Goal: Transaction & Acquisition: Purchase product/service

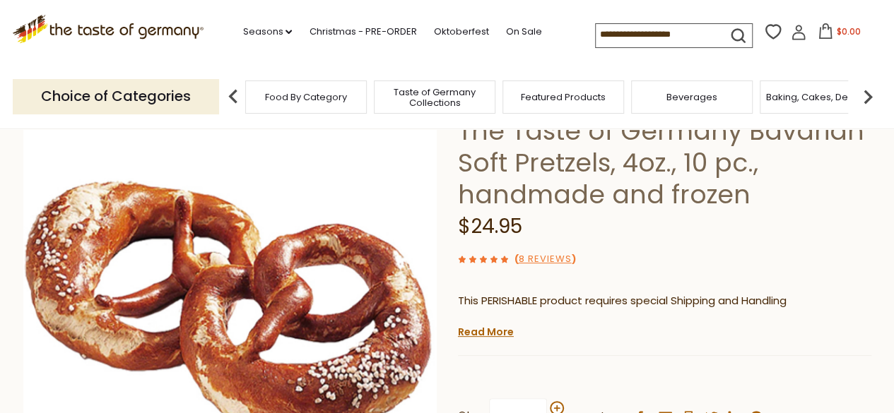
scroll to position [163, 0]
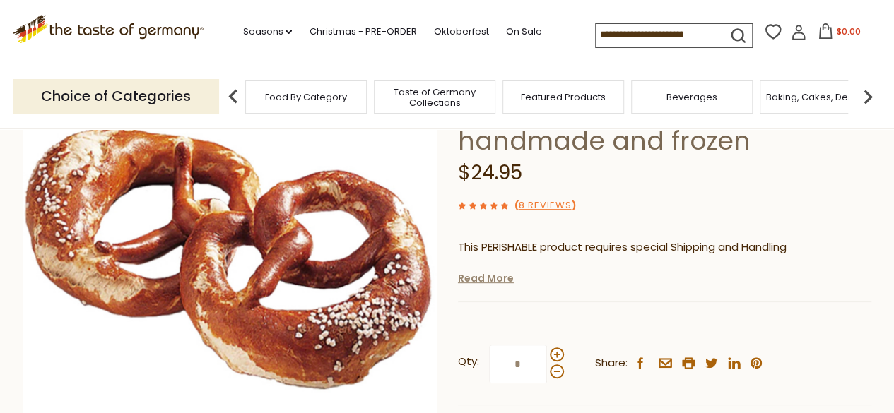
click at [473, 279] on link "Read More" at bounding box center [486, 278] width 56 height 14
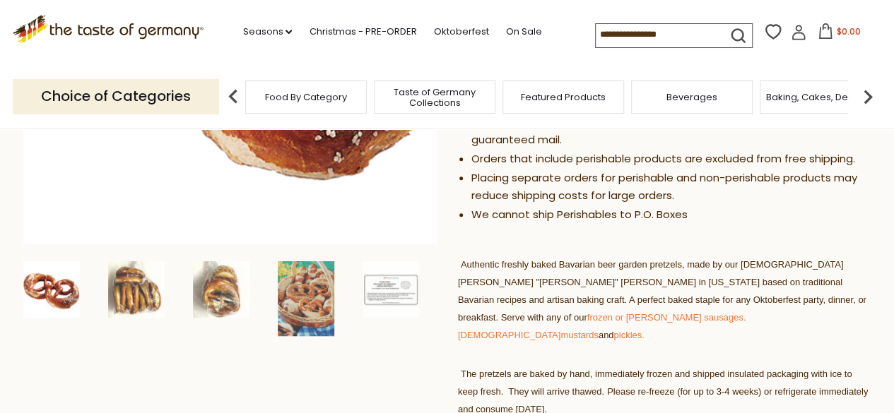
scroll to position [372, 0]
click at [148, 271] on img at bounding box center [136, 289] width 57 height 57
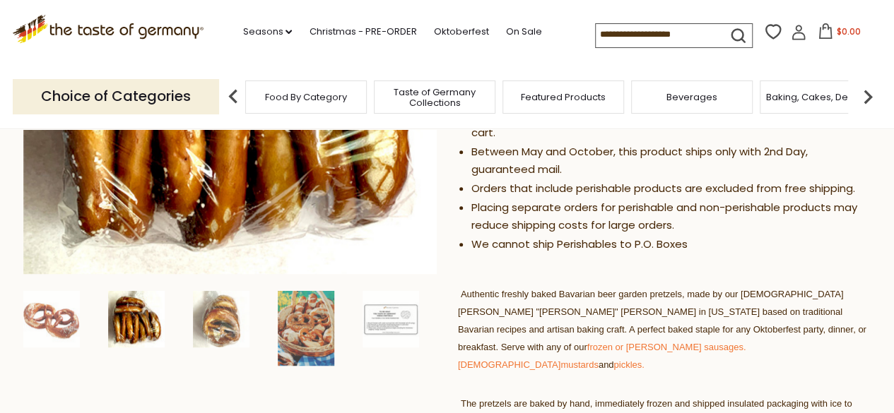
scroll to position [345, 0]
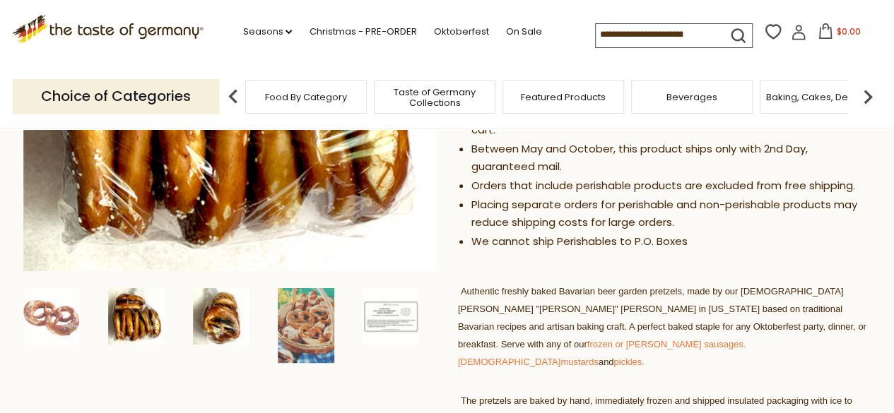
click at [206, 305] on img at bounding box center [221, 316] width 57 height 57
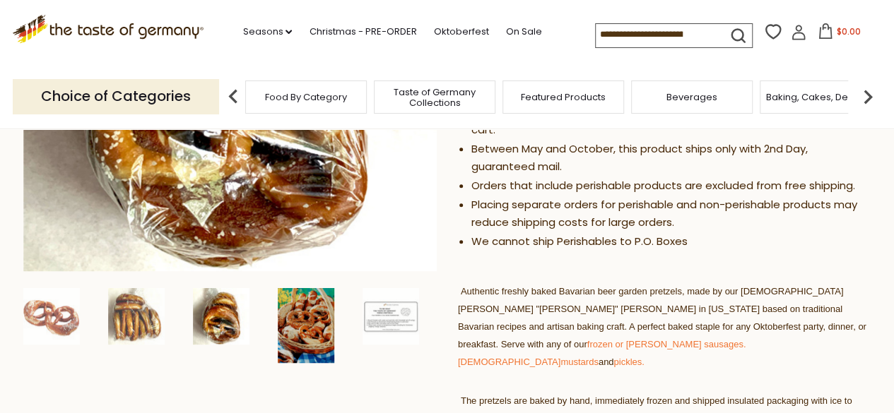
click at [312, 314] on img at bounding box center [306, 325] width 57 height 75
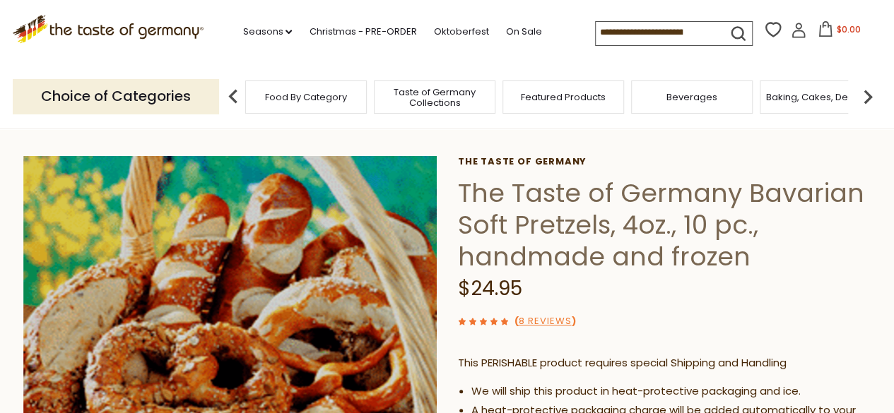
scroll to position [46, 0]
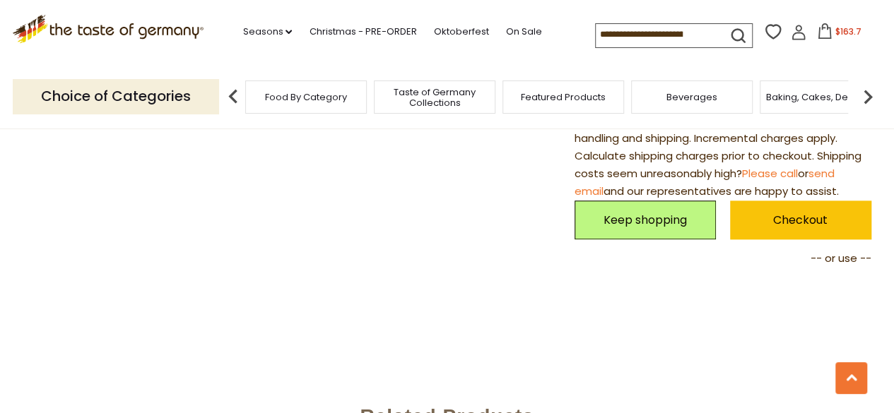
scroll to position [699, 0]
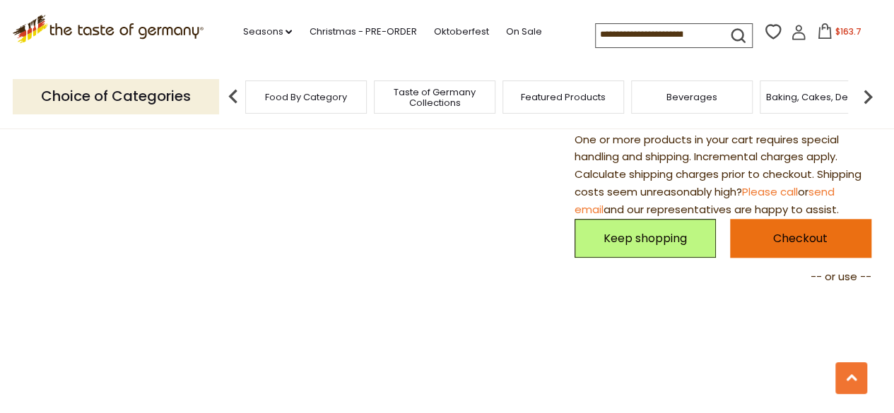
click at [777, 243] on link "Checkout" at bounding box center [800, 238] width 141 height 39
